Goal: Information Seeking & Learning: Learn about a topic

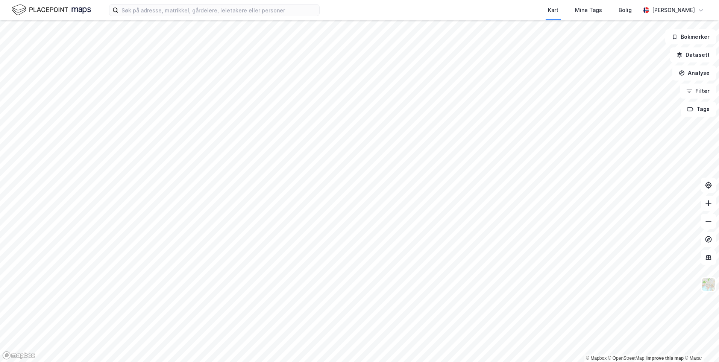
click at [365, 11] on div "Kart Mine Tags Bolig" at bounding box center [498, 10] width 284 height 20
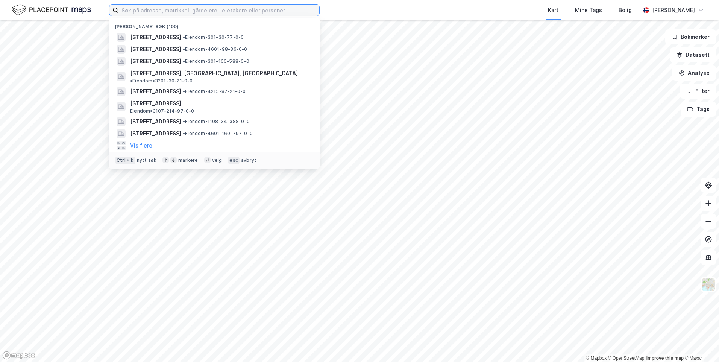
click at [293, 11] on input at bounding box center [218, 10] width 201 height 11
paste input "Fabrikkvegen 26"
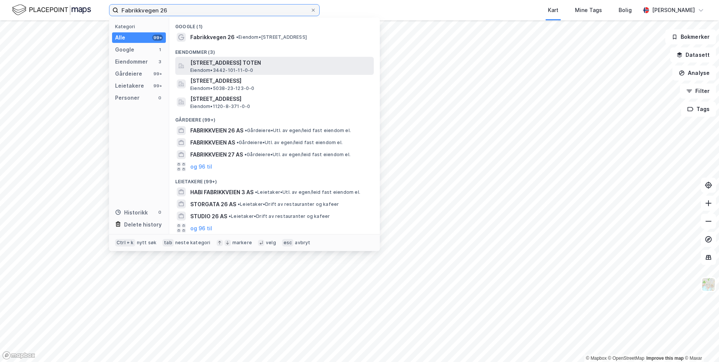
type input "Fabrikkvegen 26"
click at [296, 63] on span "[STREET_ADDRESS] TOTEN" at bounding box center [280, 62] width 181 height 9
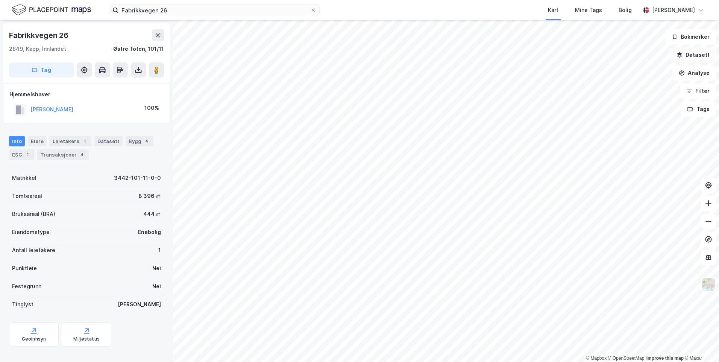
click at [689, 54] on button "Datasett" at bounding box center [693, 54] width 46 height 15
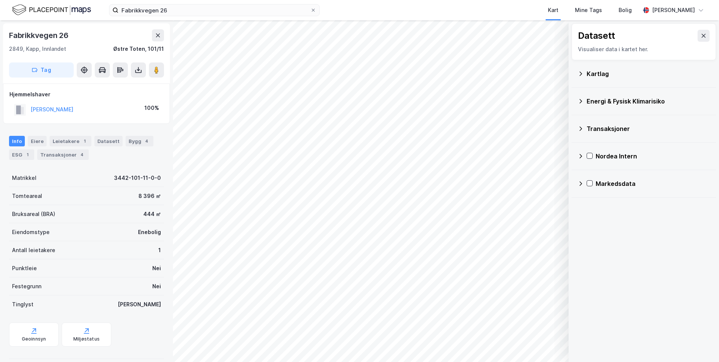
click at [608, 73] on div "Kartlag" at bounding box center [648, 73] width 123 height 9
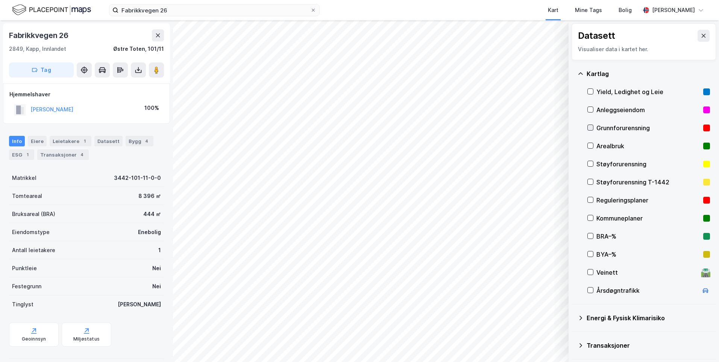
click at [590, 125] on icon at bounding box center [590, 127] width 5 height 5
click at [579, 70] on div "Kartlag" at bounding box center [644, 74] width 132 height 18
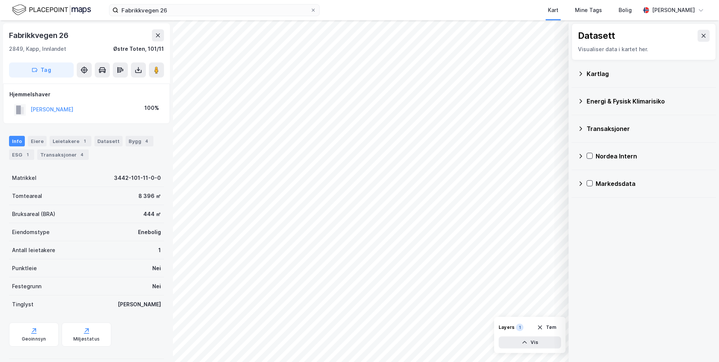
click at [579, 70] on div "Kartlag" at bounding box center [644, 74] width 132 height 18
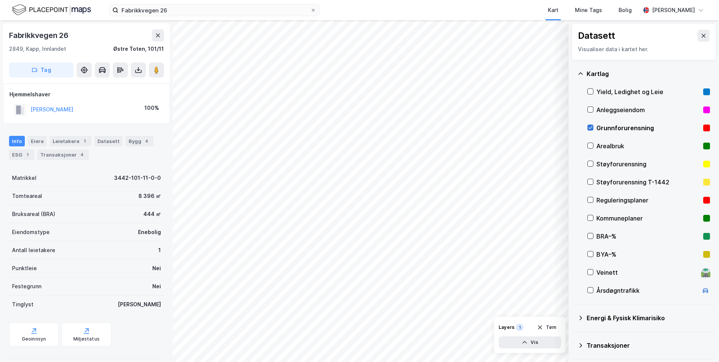
click at [592, 126] on icon at bounding box center [590, 127] width 5 height 5
click at [582, 74] on icon at bounding box center [581, 73] width 5 height 2
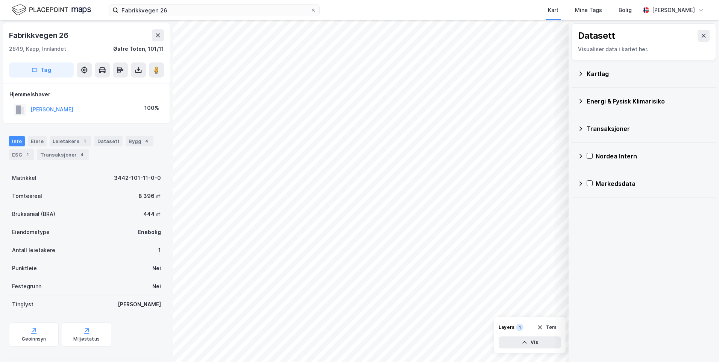
click at [582, 101] on icon at bounding box center [581, 101] width 3 height 5
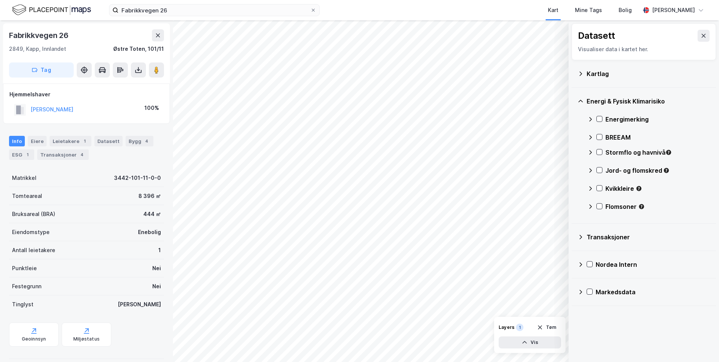
click at [589, 118] on icon at bounding box center [591, 119] width 6 height 6
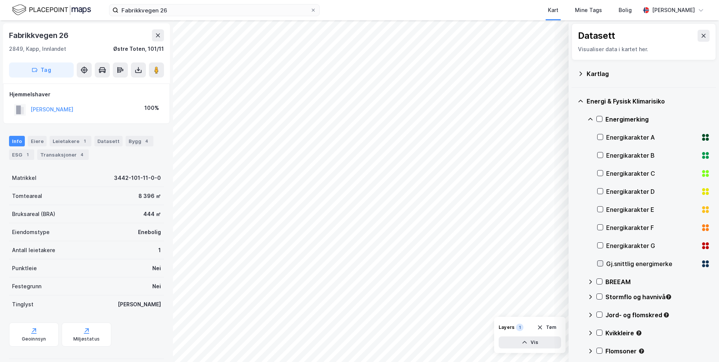
click at [599, 261] on icon at bounding box center [600, 263] width 5 height 5
click at [591, 118] on icon at bounding box center [591, 119] width 6 height 6
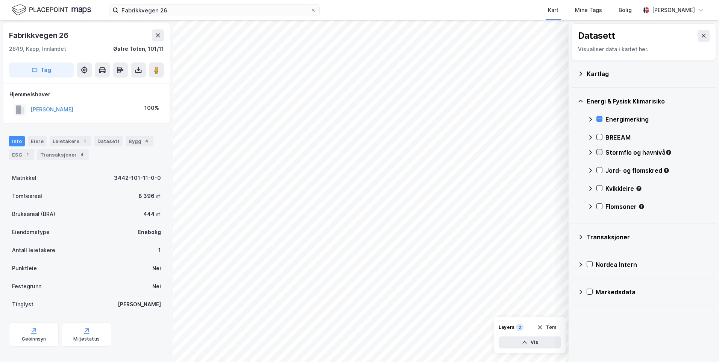
click at [601, 152] on icon at bounding box center [599, 151] width 5 height 5
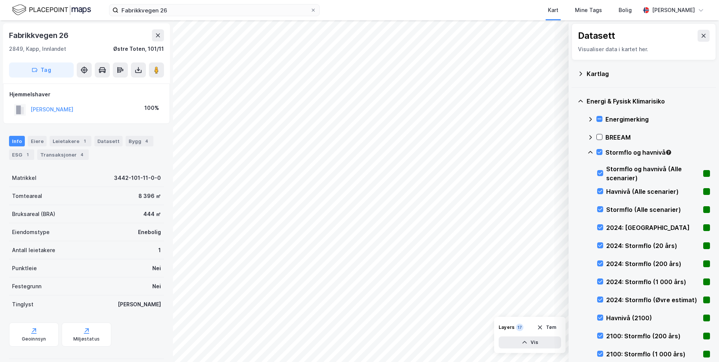
click at [590, 151] on icon at bounding box center [591, 152] width 6 height 6
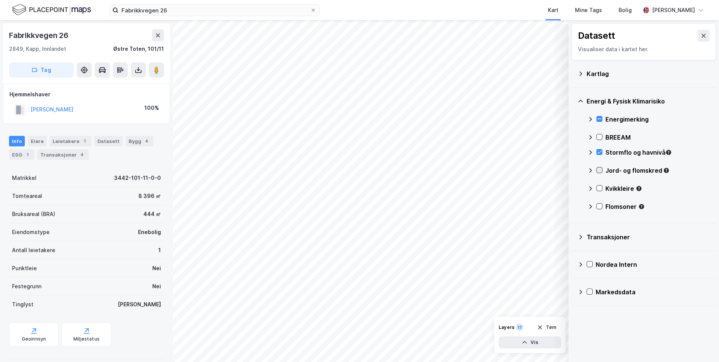
click at [599, 170] on icon at bounding box center [599, 169] width 5 height 5
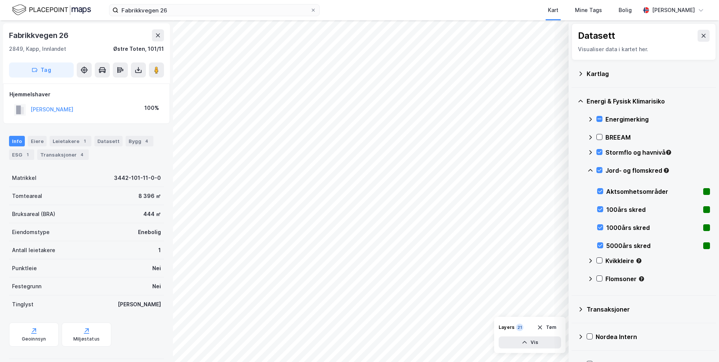
click at [591, 167] on icon at bounding box center [591, 170] width 6 height 6
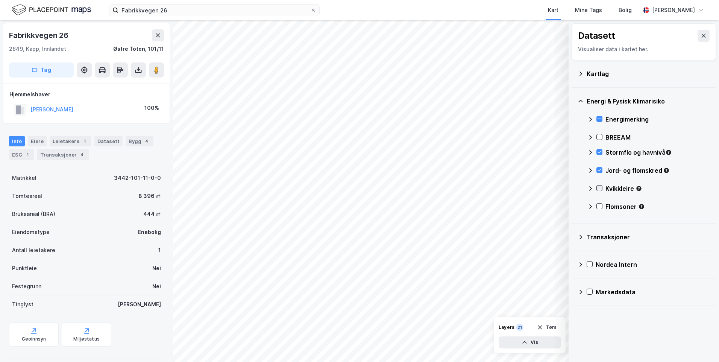
click at [599, 188] on icon at bounding box center [599, 187] width 5 height 5
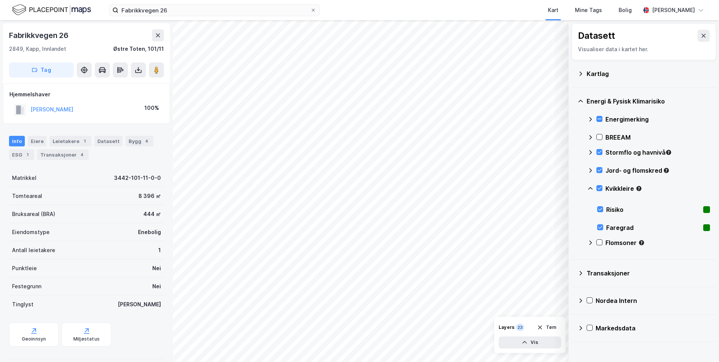
click at [591, 187] on icon at bounding box center [590, 188] width 5 height 3
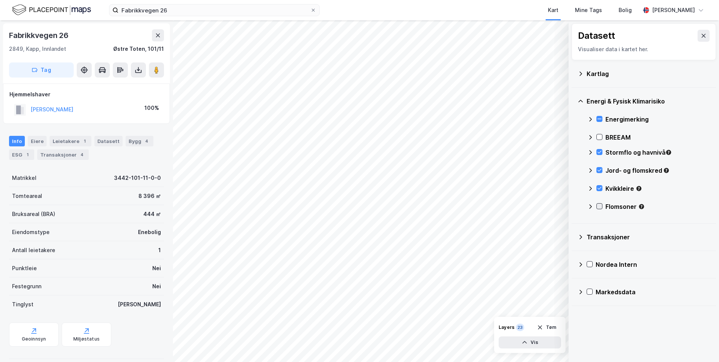
click at [600, 206] on icon at bounding box center [600, 206] width 4 height 3
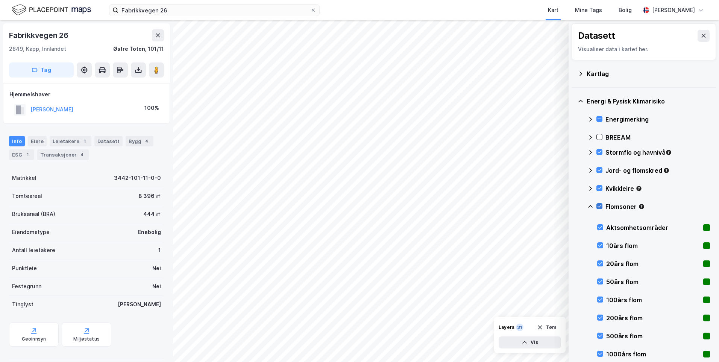
click at [600, 206] on icon at bounding box center [600, 206] width 4 height 3
click at [600, 263] on icon at bounding box center [600, 263] width 5 height 5
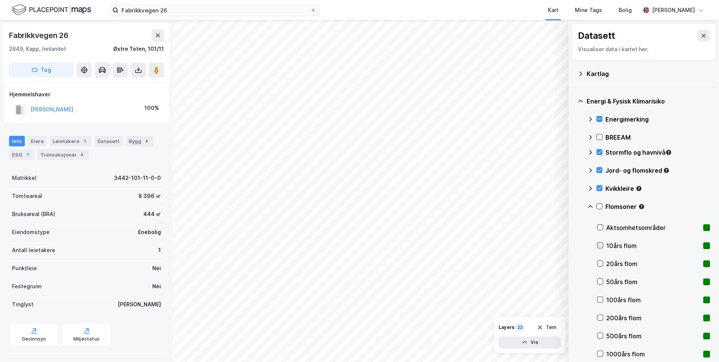
click at [601, 243] on icon at bounding box center [600, 245] width 5 height 5
click at [600, 262] on icon at bounding box center [600, 263] width 5 height 5
click at [591, 207] on icon at bounding box center [591, 206] width 6 height 6
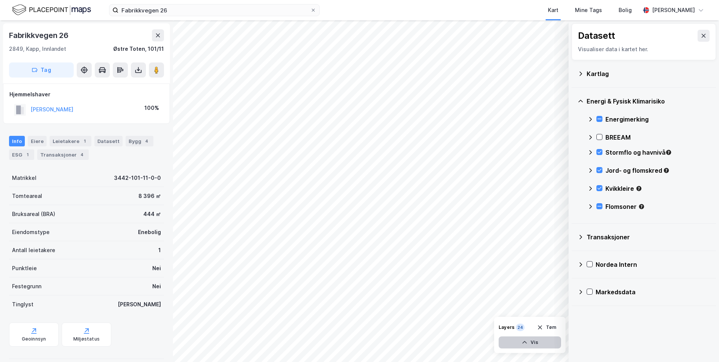
click at [541, 346] on button "Vis" at bounding box center [530, 342] width 62 height 12
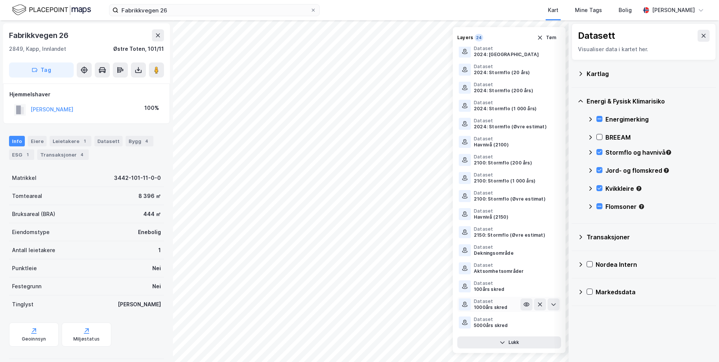
scroll to position [144, 0]
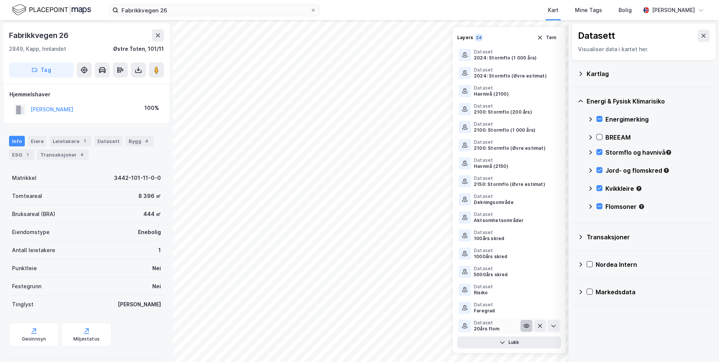
click at [524, 324] on icon at bounding box center [527, 326] width 6 height 6
click at [551, 324] on icon at bounding box center [554, 326] width 6 height 6
click at [521, 344] on button "Lukk" at bounding box center [509, 342] width 104 height 12
